Goal: Task Accomplishment & Management: Complete application form

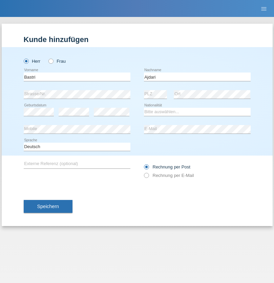
type input "Ajdari"
select select "MK"
select select "C"
select select "01"
select select "02"
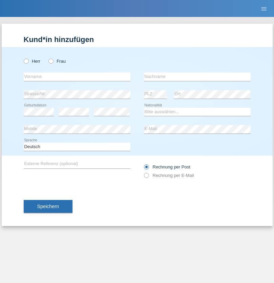
radio input "true"
click at [77, 77] on input "text" at bounding box center [77, 76] width 107 height 8
type input "Denise"
click at [197, 77] on input "text" at bounding box center [197, 76] width 107 height 8
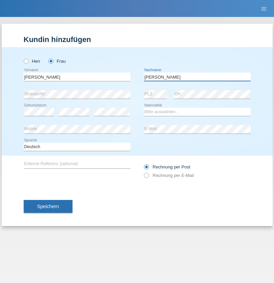
type input "Edward"
select select "CH"
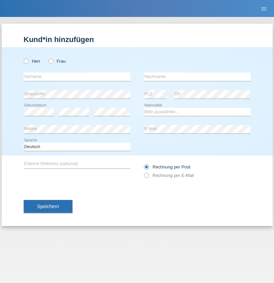
radio input "true"
click at [77, 77] on input "text" at bounding box center [77, 76] width 107 height 8
type input "Luca"
click at [197, 77] on input "text" at bounding box center [197, 76] width 107 height 8
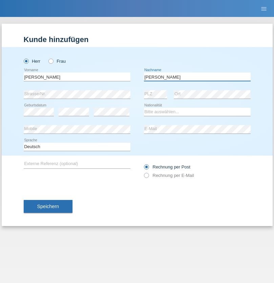
type input "Meier"
select select "CH"
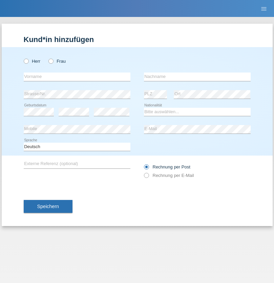
radio input "true"
click at [77, 77] on input "text" at bounding box center [77, 76] width 107 height 8
type input "Alban"
click at [197, 77] on input "text" at bounding box center [197, 76] width 107 height 8
type input "Selmonaj"
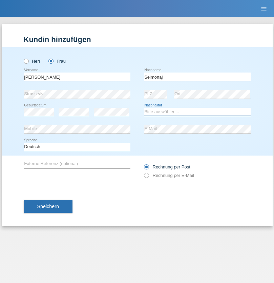
select select "CH"
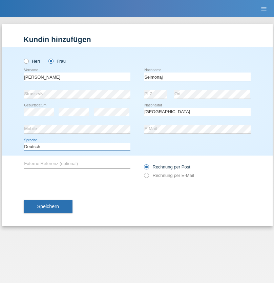
select select "en"
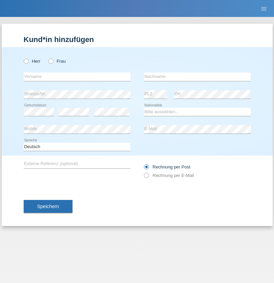
radio input "true"
click at [77, 77] on input "text" at bounding box center [77, 76] width 107 height 8
type input "[PERSON_NAME]"
click at [197, 77] on input "text" at bounding box center [197, 76] width 107 height 8
type input "Mehlhorn"
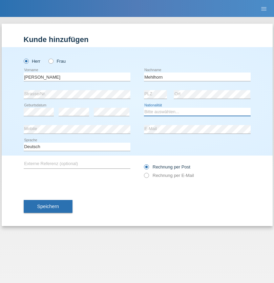
select select "CH"
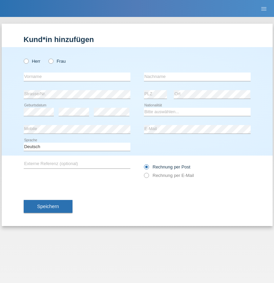
radio input "true"
click at [77, 77] on input "text" at bounding box center [77, 76] width 107 height 8
type input "Cristina"
click at [197, 77] on input "text" at bounding box center [197, 76] width 107 height 8
type input "Papuc"
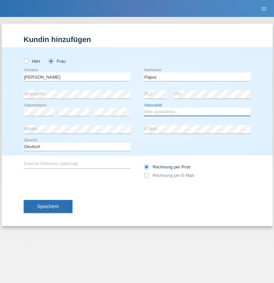
select select "RO"
select select "C"
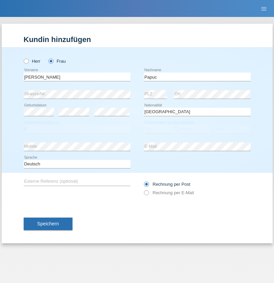
select select "30"
select select "07"
select select "2019"
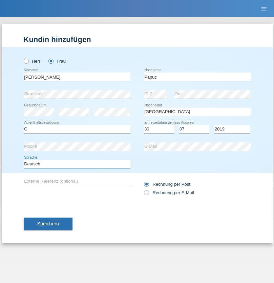
select select "en"
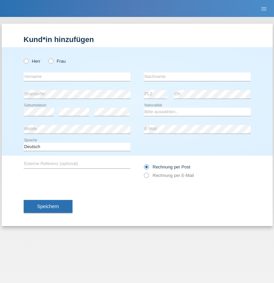
radio input "true"
click at [77, 77] on input "text" at bounding box center [77, 76] width 107 height 8
type input "Dikbaş"
click at [197, 77] on input "text" at bounding box center [197, 76] width 107 height 8
type input "Nuray"
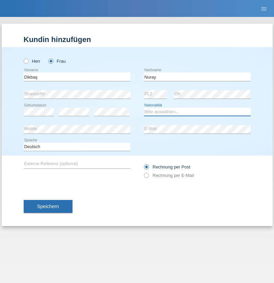
select select "TR"
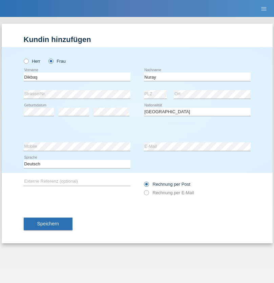
select select "C"
select select "09"
select select "11"
select select "1994"
